Goal: Complete application form: Complete application form

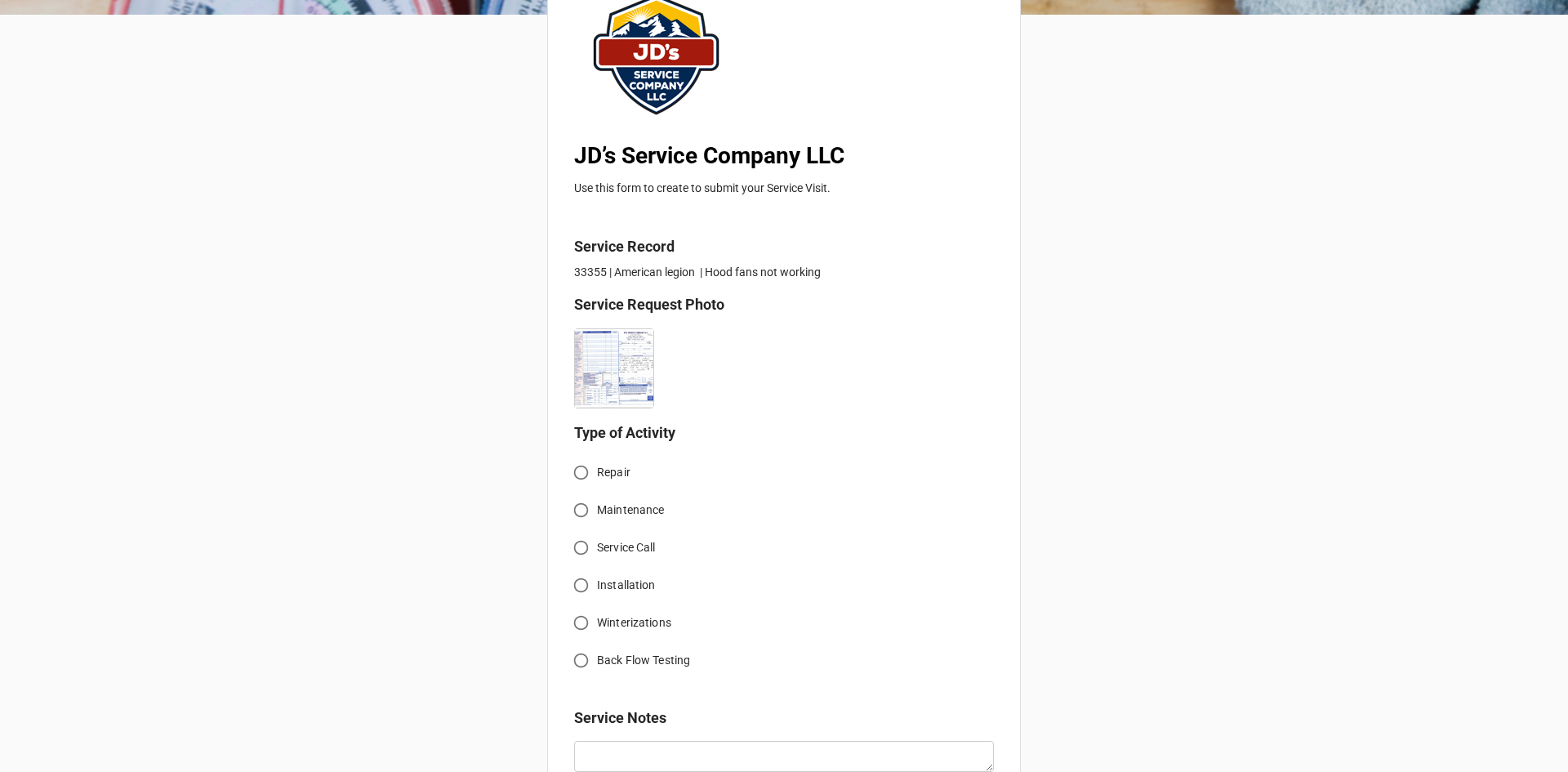
scroll to position [164, 0]
click at [600, 550] on span "Service Call" at bounding box center [626, 546] width 59 height 17
click at [597, 550] on input "Service Call" at bounding box center [581, 546] width 32 height 32
radio input "true"
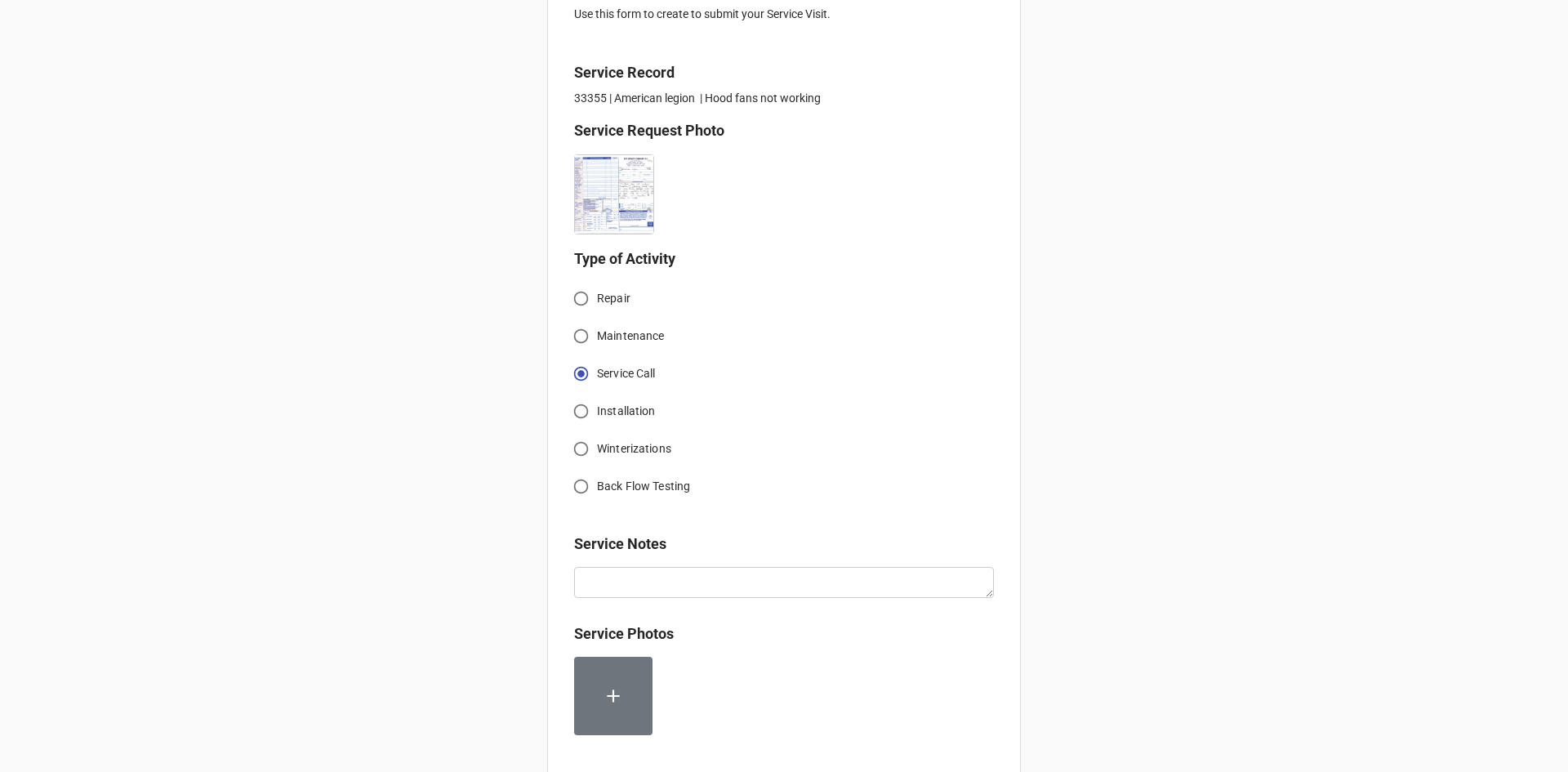
scroll to position [490, 0]
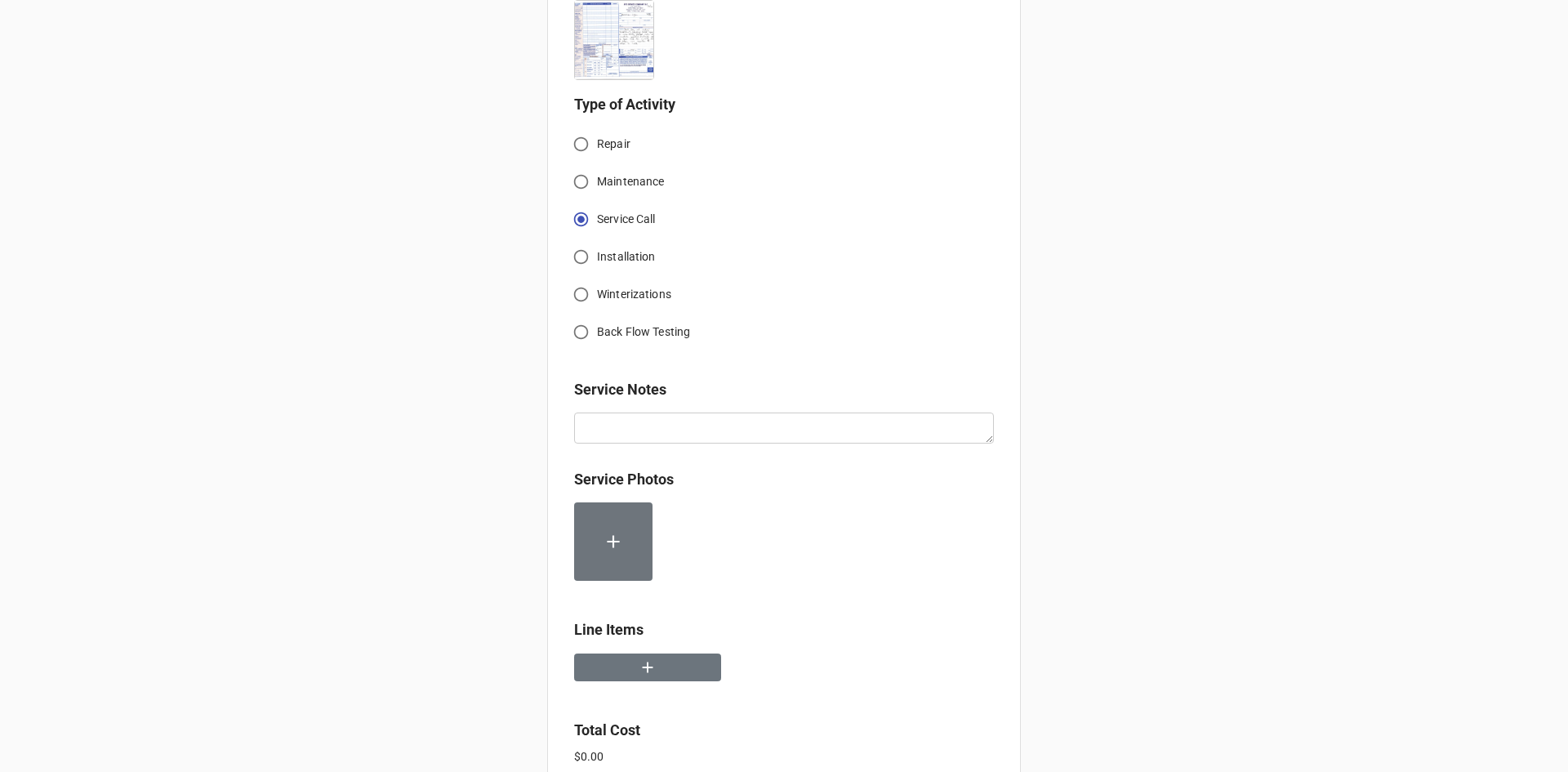
click at [680, 650] on div "Line Items" at bounding box center [784, 635] width 420 height 35
click at [648, 662] on icon "button" at bounding box center [647, 667] width 18 height 18
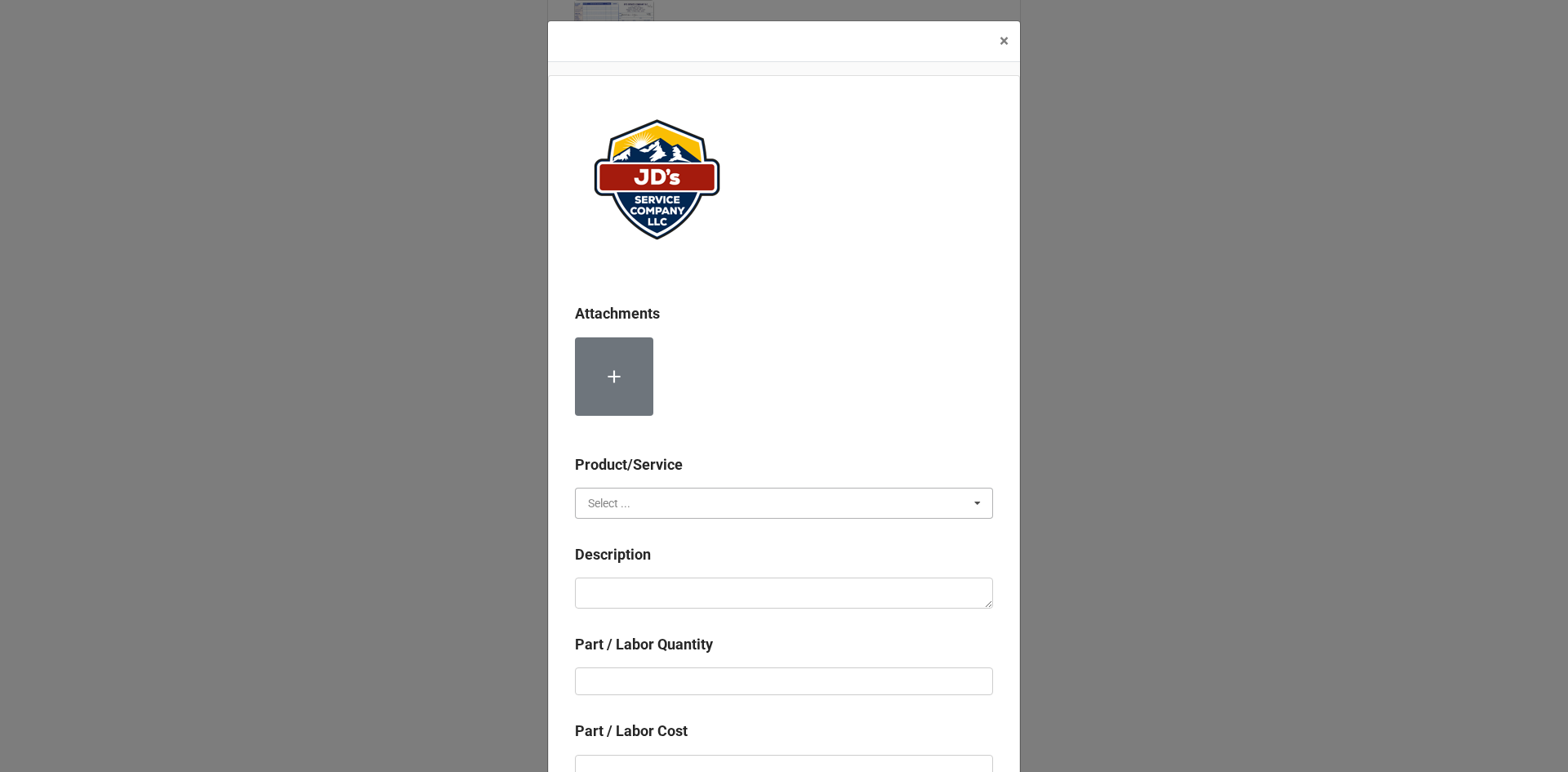
click at [654, 496] on input "text" at bounding box center [784, 503] width 416 height 29
click at [641, 534] on div "Services" at bounding box center [784, 533] width 416 height 30
click at [642, 598] on textarea at bounding box center [784, 592] width 418 height 31
paste textarea "1:00pm-2:00pm; Service Address: [STREET_ADDRESS] [PERSON_NAME][GEOGRAPHIC_DATA]…"
type textarea "x"
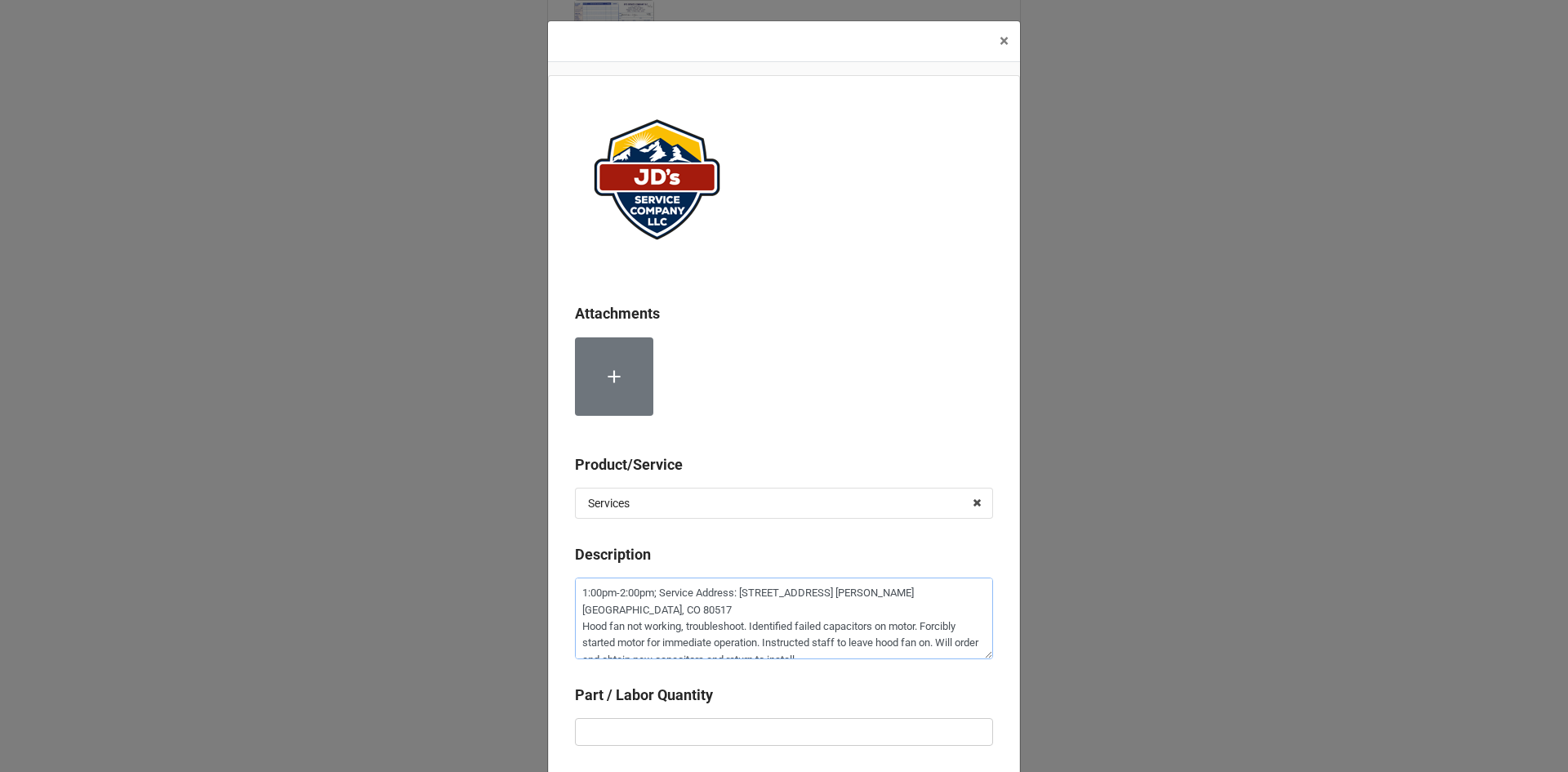
type textarea "1:00pm-2:00pm; Service Address: [STREET_ADDRESS] [PERSON_NAME][GEOGRAPHIC_DATA]…"
click at [696, 737] on input "text" at bounding box center [784, 732] width 418 height 28
type textarea "x"
type input "1"
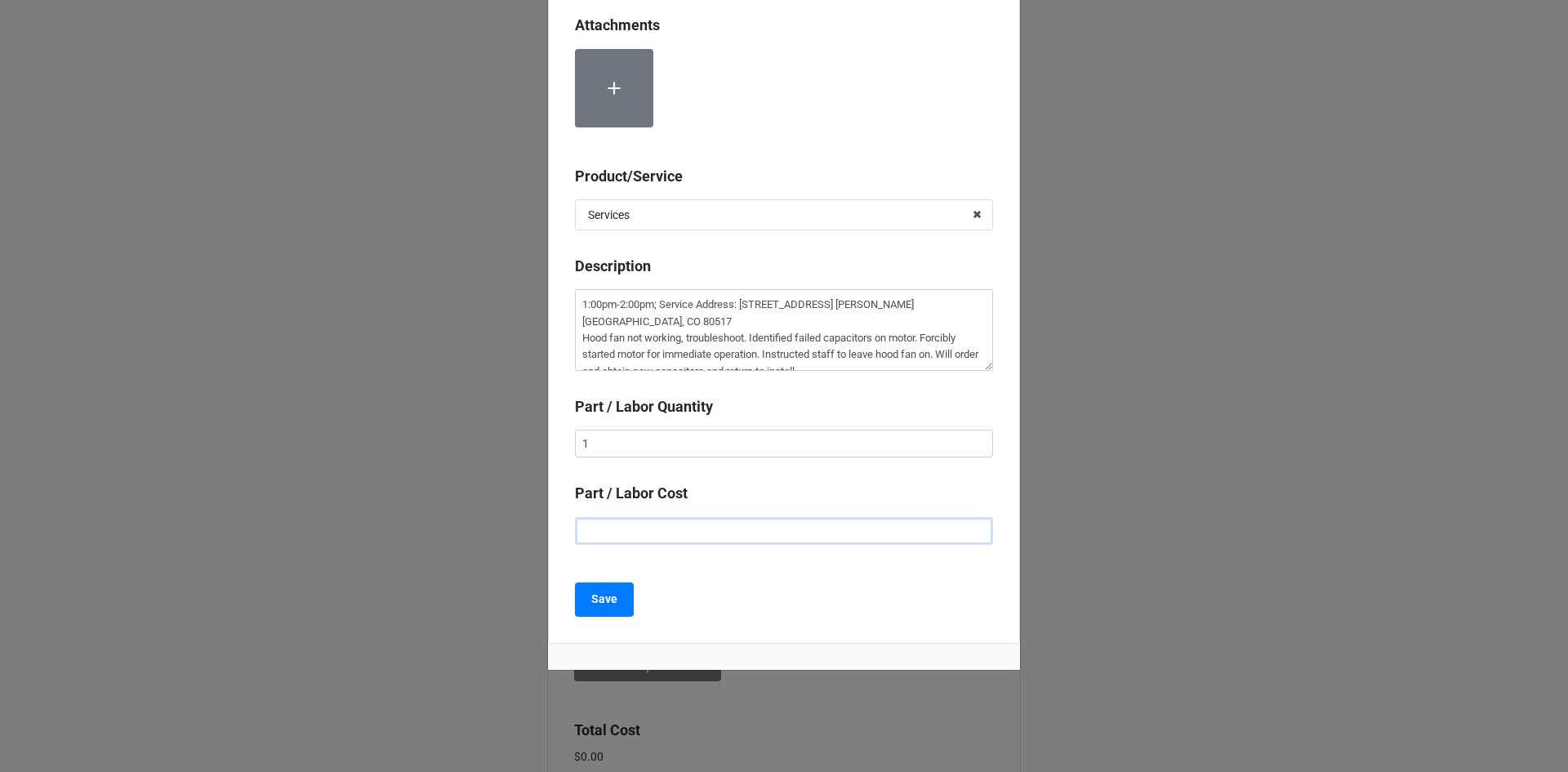
type textarea "x"
type input "$2.00"
type textarea "x"
type input "$22.00"
type textarea "x"
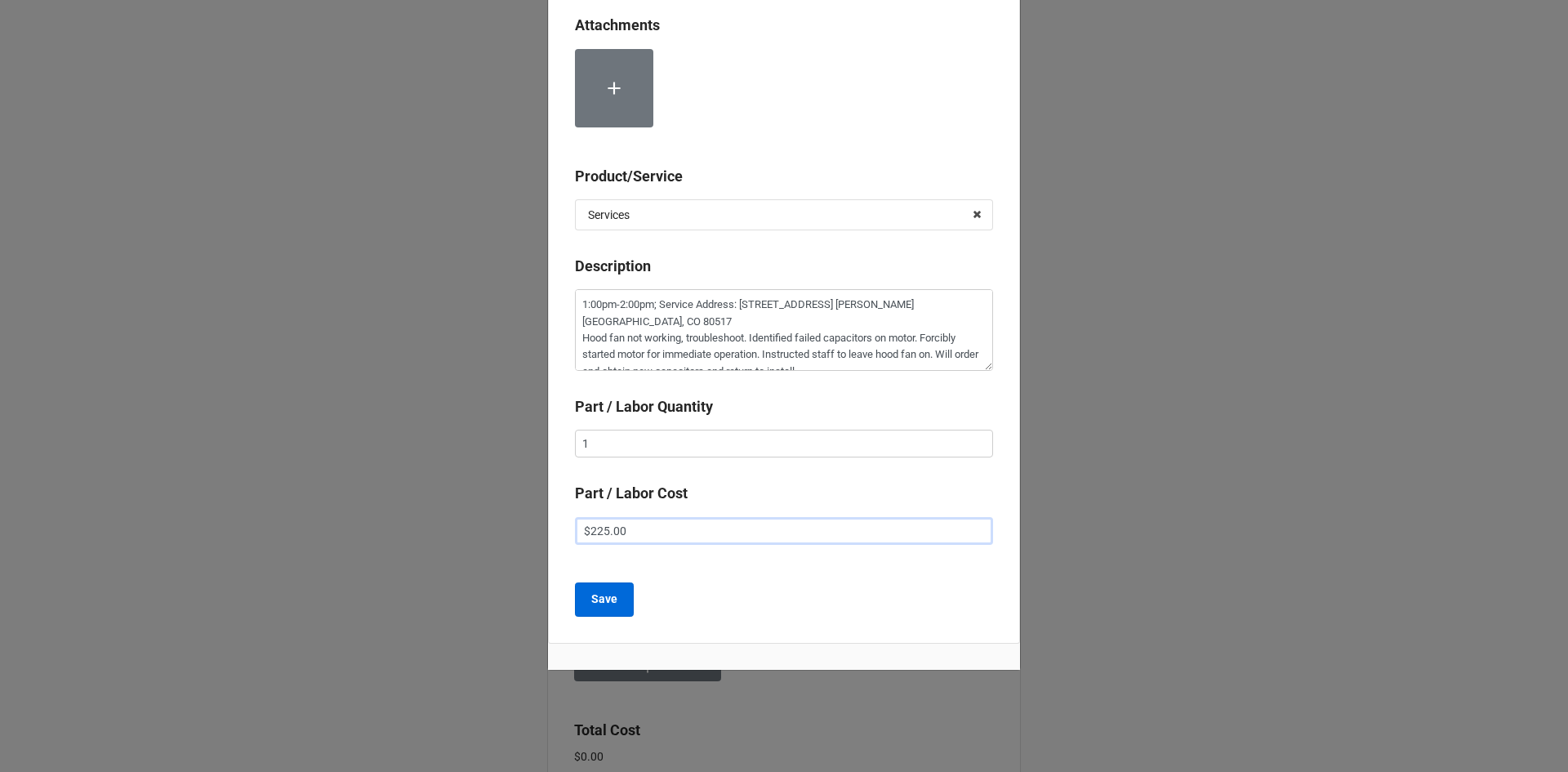
type input "$225.00"
click at [591, 603] on b "Save" at bounding box center [604, 599] width 26 height 17
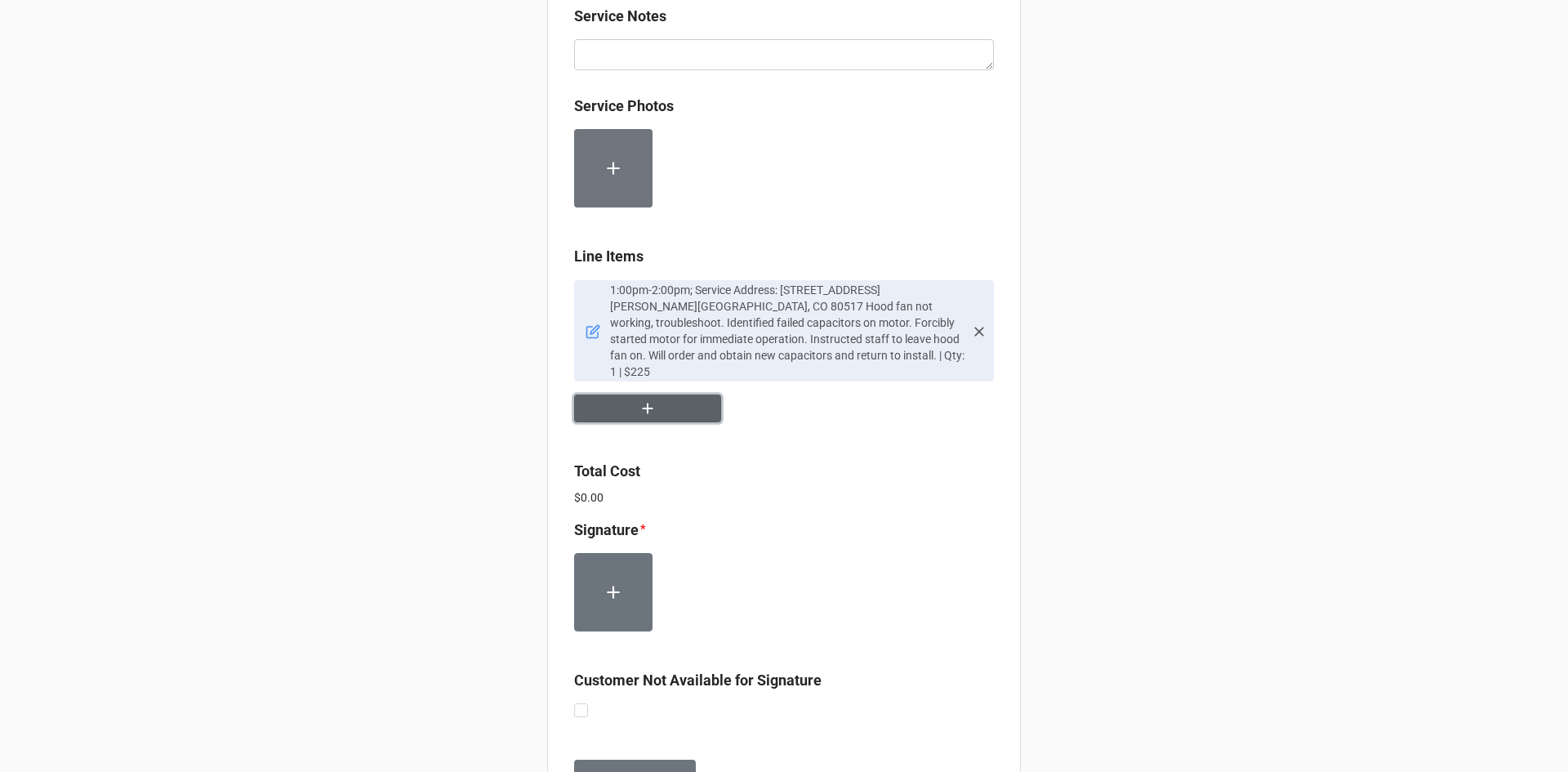
scroll to position [923, 0]
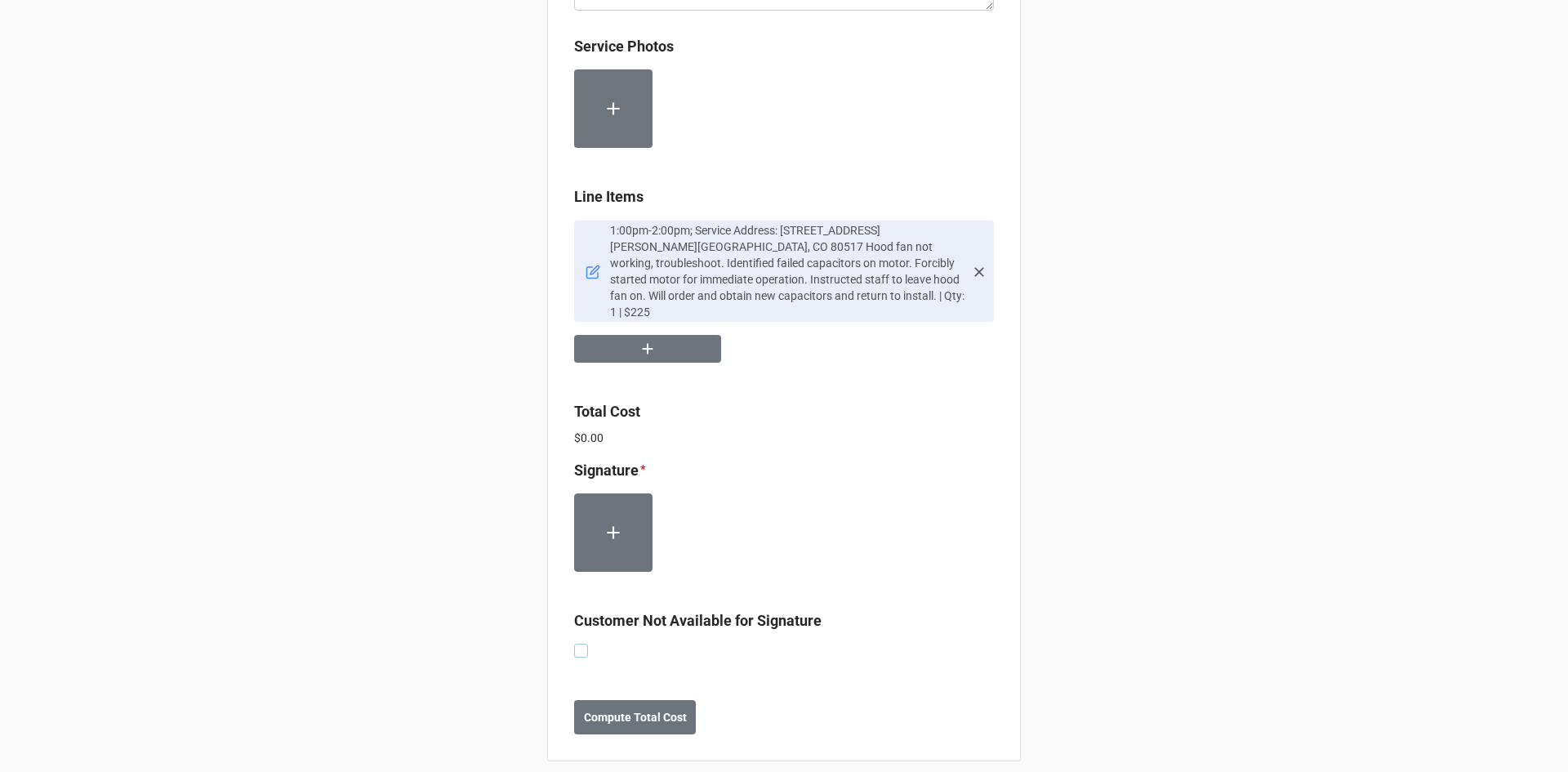
click at [575, 644] on label at bounding box center [581, 644] width 13 height 0
checkbox input "true"
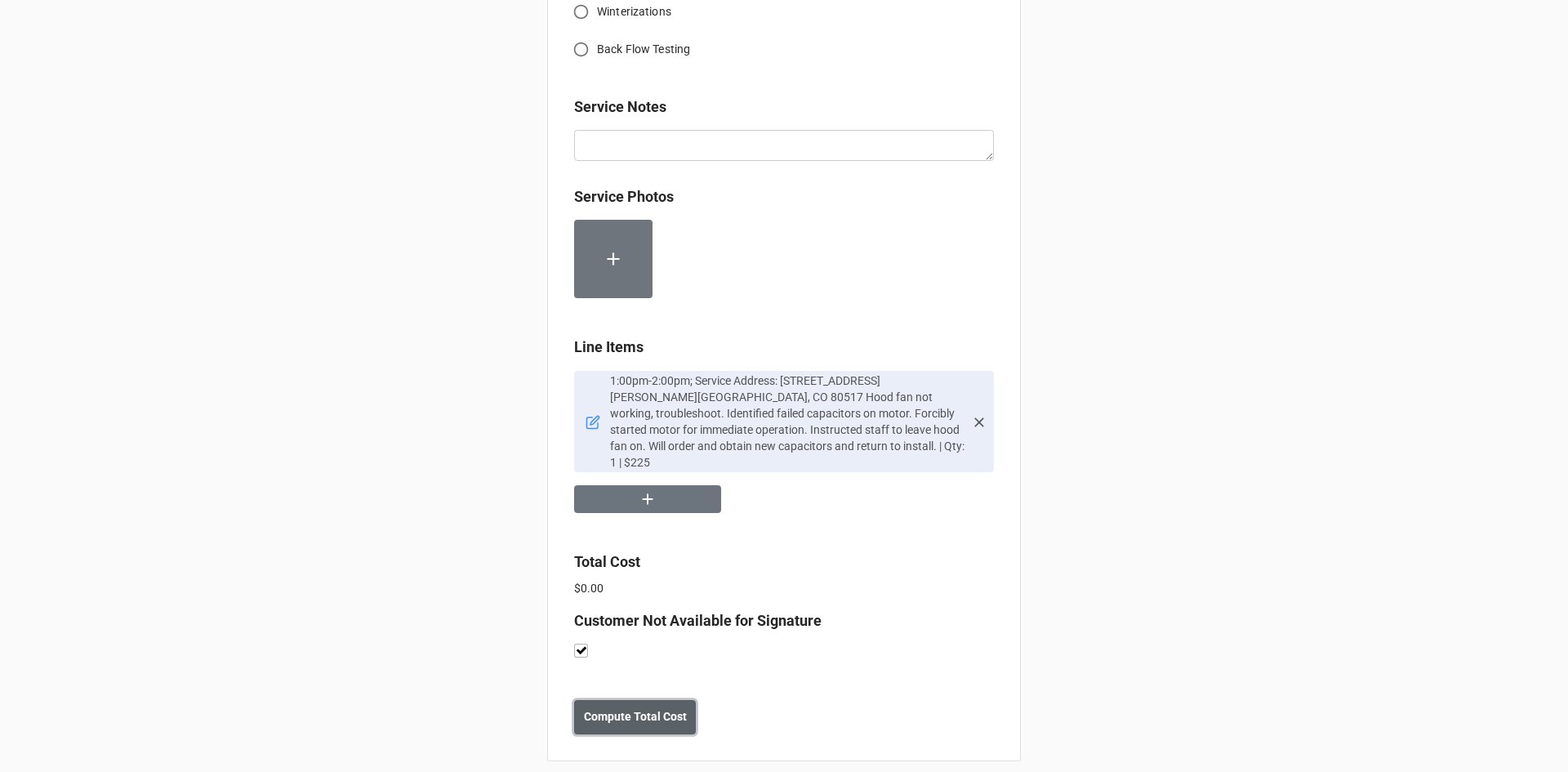
click at [620, 708] on b "Compute Total Cost" at bounding box center [635, 716] width 103 height 17
click at [606, 708] on b "Save" at bounding box center [603, 716] width 26 height 17
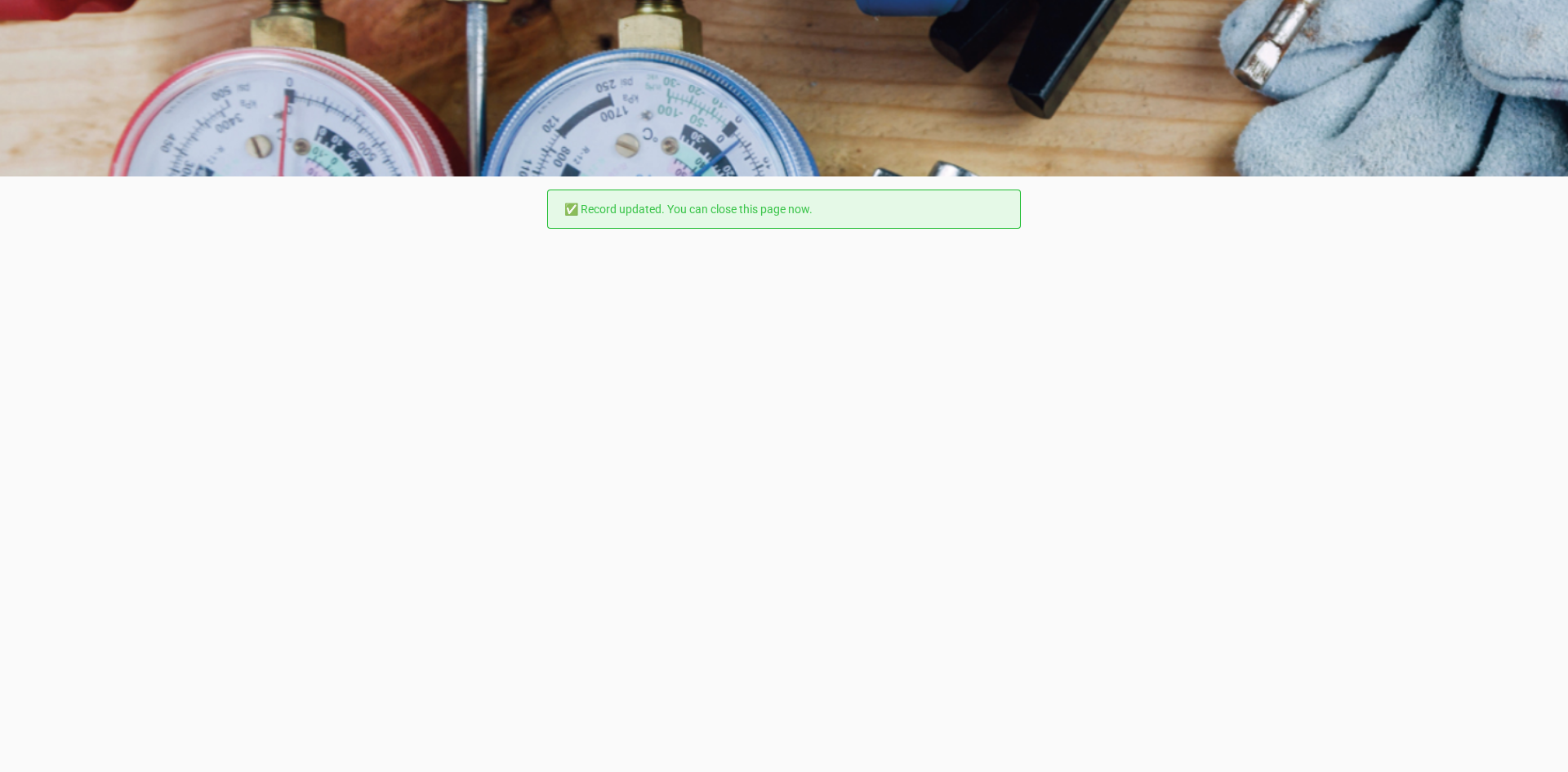
scroll to position [0, 0]
